Goal: Task Accomplishment & Management: Manage account settings

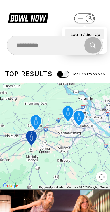
click at [97, 30] on div "Log In / Sign Up" at bounding box center [84, 34] width 39 height 10
select select "**"
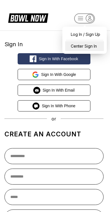
click at [94, 48] on div "Center Sign In" at bounding box center [84, 46] width 39 height 10
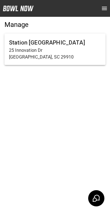
click at [83, 51] on p "25 Innovation Dr" at bounding box center [55, 50] width 92 height 7
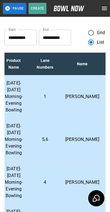
scroll to position [0, 132]
click at [81, 100] on p "[PERSON_NAME]" at bounding box center [82, 96] width 34 height 7
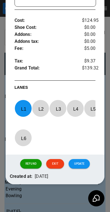
scroll to position [233, 0]
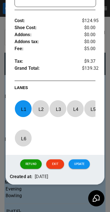
click at [69, 202] on div at bounding box center [55, 106] width 110 height 212
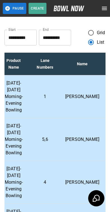
click at [102, 10] on icon "open drawer" at bounding box center [104, 8] width 5 height 3
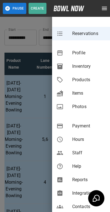
scroll to position [68, 0]
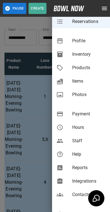
click at [88, 116] on span "Payment" at bounding box center [88, 114] width 33 height 7
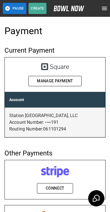
click at [101, 12] on button "open drawer" at bounding box center [104, 8] width 11 height 11
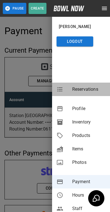
click at [77, 89] on span "Reservations" at bounding box center [88, 89] width 33 height 7
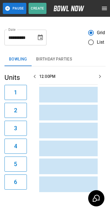
scroll to position [0, 487]
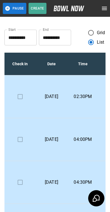
click at [53, 96] on p "Friday, September 26th" at bounding box center [51, 96] width 22 height 7
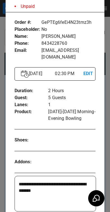
scroll to position [29, 0]
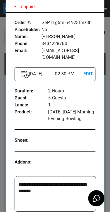
click at [103, 145] on div "**********" at bounding box center [55, 187] width 99 height 345
click at [4, 109] on div at bounding box center [55, 106] width 110 height 212
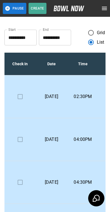
click at [76, 143] on td "04:00PM" at bounding box center [82, 139] width 31 height 43
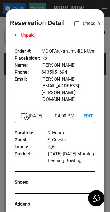
scroll to position [0, 0]
click at [105, 125] on div at bounding box center [55, 106] width 110 height 212
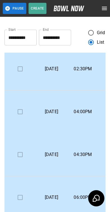
scroll to position [28, 0]
click at [77, 158] on td "04:30PM" at bounding box center [82, 154] width 31 height 43
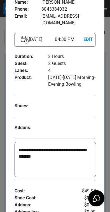
scroll to position [50, 0]
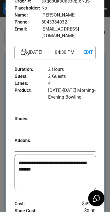
click at [105, 128] on div at bounding box center [55, 106] width 110 height 212
